Goal: Task Accomplishment & Management: Use online tool/utility

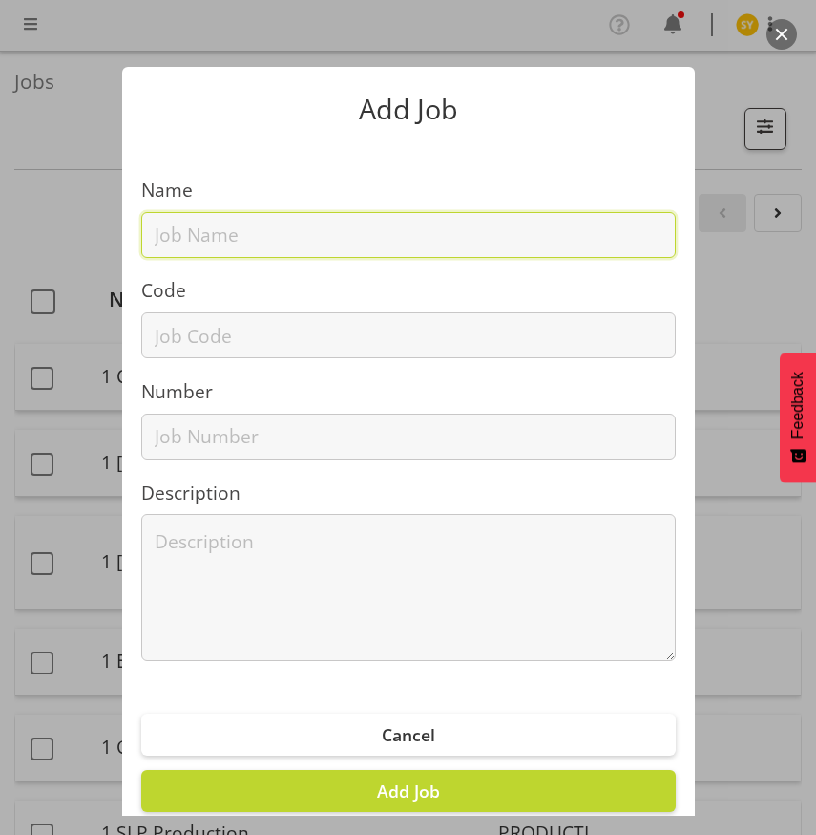
click at [267, 246] on input "text" at bounding box center [408, 235] width 535 height 46
paste input "1250901L"
type input "1250901L"
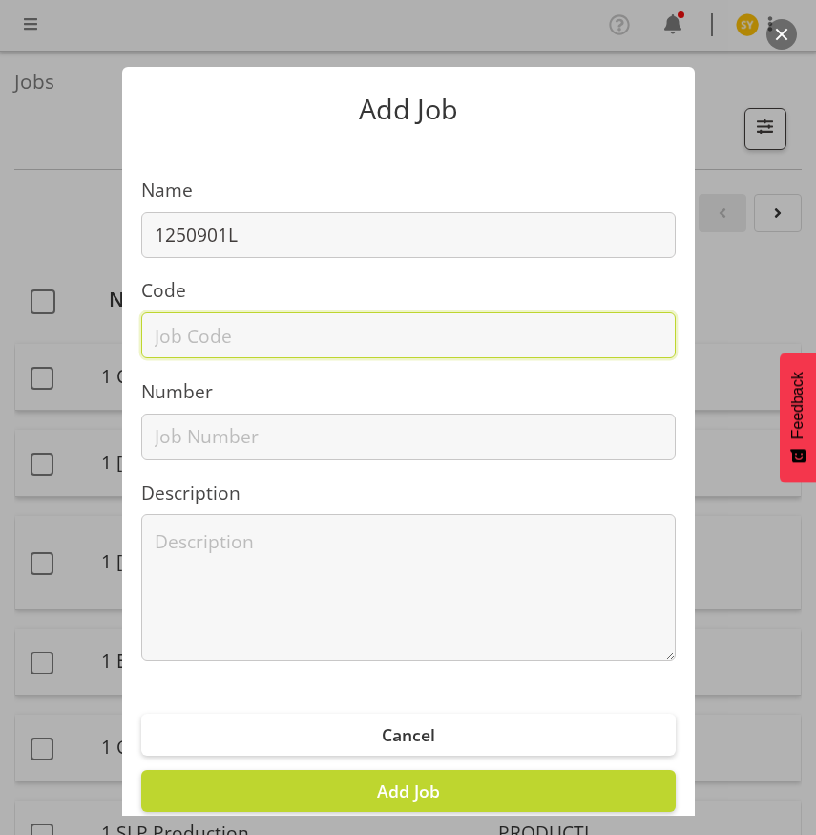
click at [201, 324] on input "text" at bounding box center [408, 335] width 535 height 46
paste input "1250901L"
type input "1250901L"
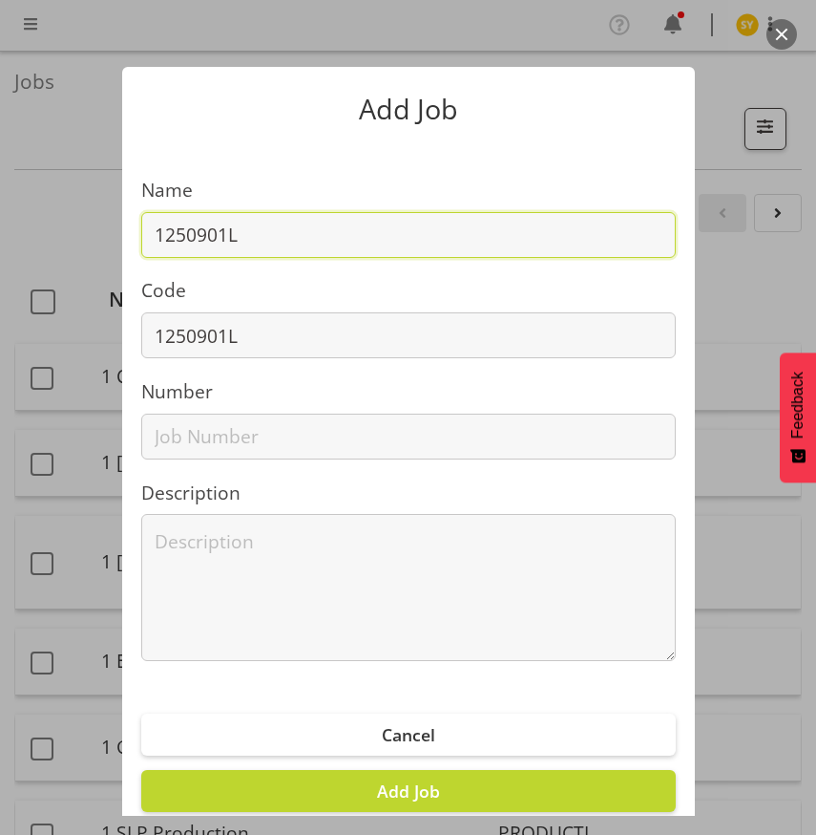
click at [322, 232] on input "1250901L" at bounding box center [408, 235] width 535 height 46
paste input "Zscaler @ TICT 2025"
drag, startPoint x: 452, startPoint y: 232, endPoint x: 3, endPoint y: 227, distance: 448.8
click at [4, 227] on div "Add Job Name 1250901L - Zscaler @ TICT 2025 Code 1250901L Number Description Ca…" at bounding box center [408, 417] width 816 height 796
type input "1250901L - Zscaler @ TICT 2025"
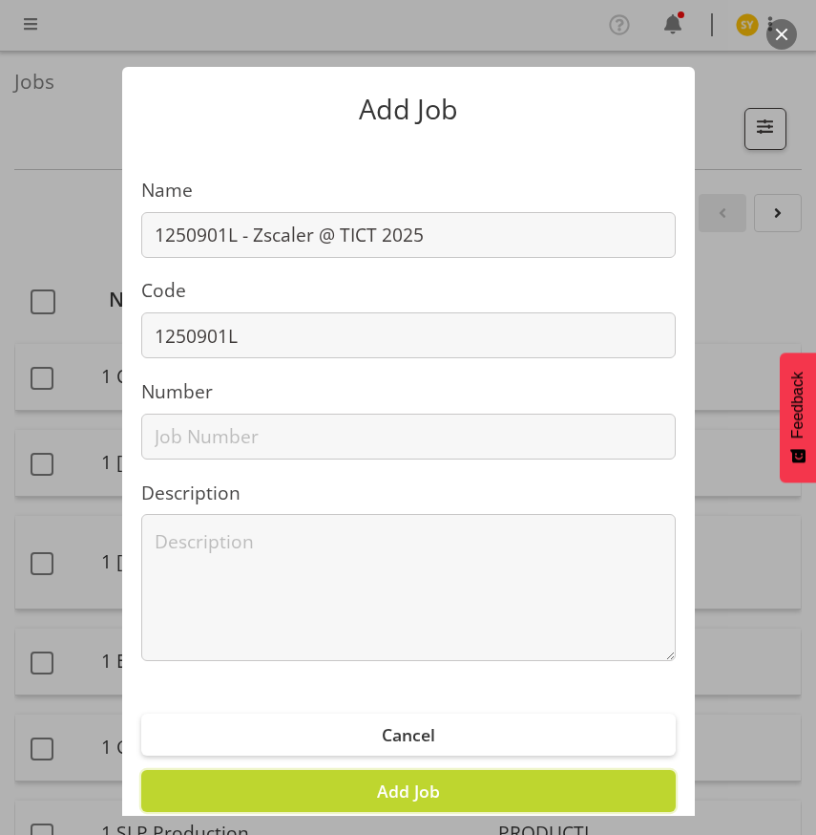
click at [437, 785] on button "Add Job" at bounding box center [408, 791] width 535 height 42
